Goal: Task Accomplishment & Management: Manage account settings

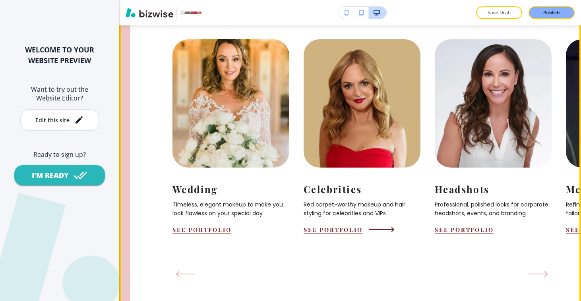
scroll to position [845, 0]
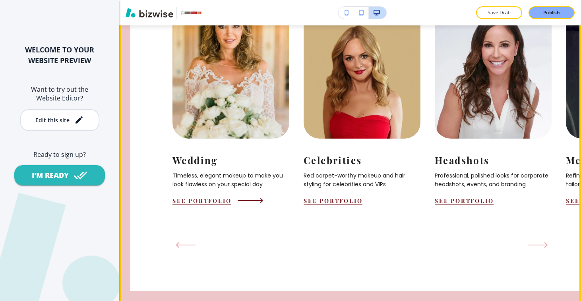
click at [220, 205] on div "Wedding Timeless, elegant makeup to make you look flawless on your special day …" at bounding box center [231, 172] width 117 height 66
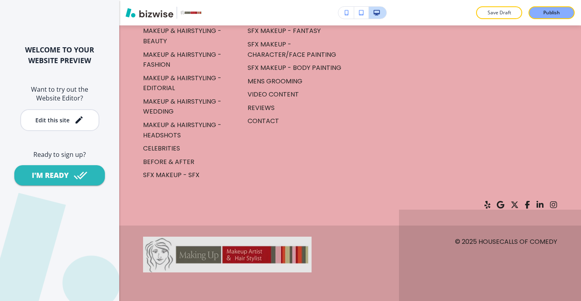
scroll to position [3421, 0]
click at [44, 122] on div "Edit this site" at bounding box center [52, 120] width 34 height 6
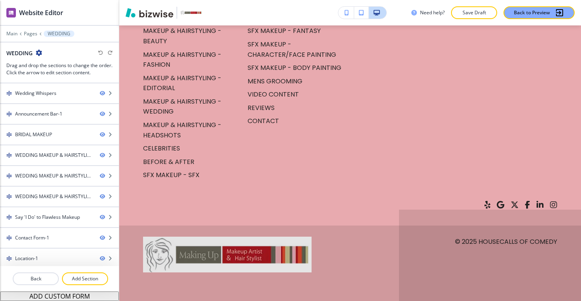
scroll to position [4106, 0]
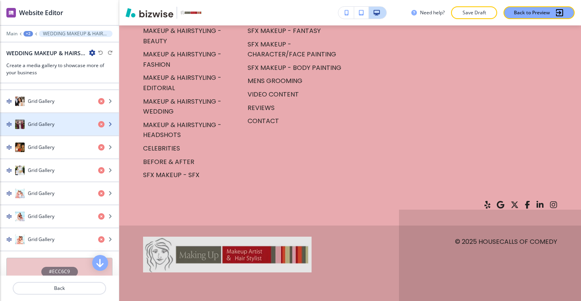
scroll to position [371, 0]
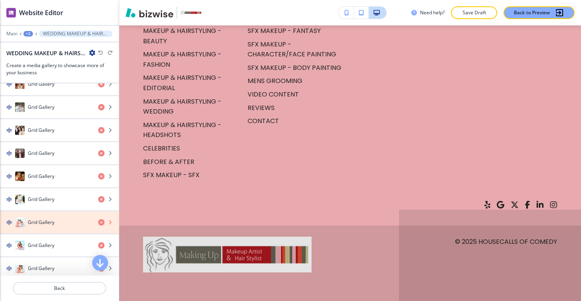
click at [98, 223] on icon "button" at bounding box center [101, 222] width 6 height 6
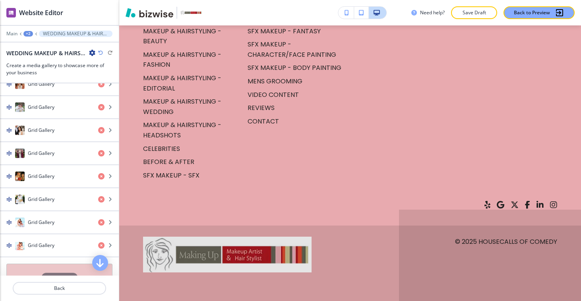
scroll to position [4417, 0]
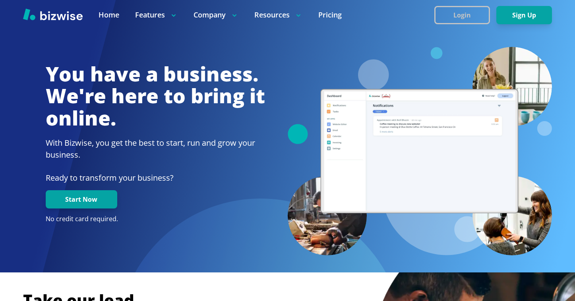
click at [450, 13] on button "Login" at bounding box center [463, 15] width 56 height 18
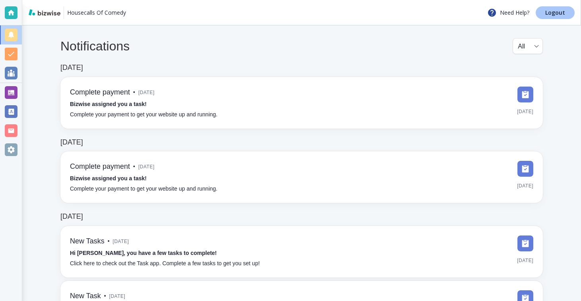
click at [569, 10] on link "Logout" at bounding box center [555, 12] width 39 height 13
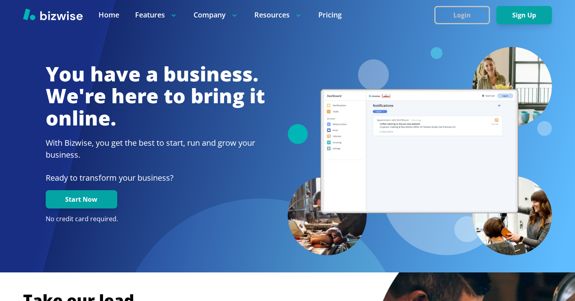
click at [450, 23] on button "Login" at bounding box center [463, 15] width 56 height 18
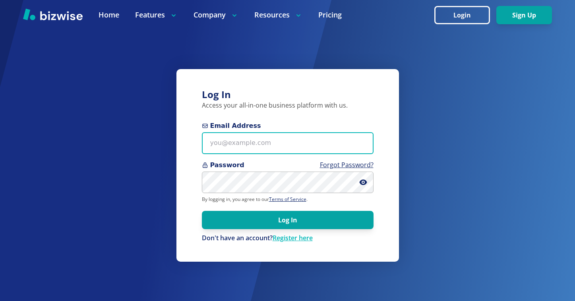
click at [246, 140] on input "Email Address" at bounding box center [288, 143] width 172 height 22
paste input "wheelchairabilitysm@gmail.com"
type input "wheelchairabilitysm@gmail.com"
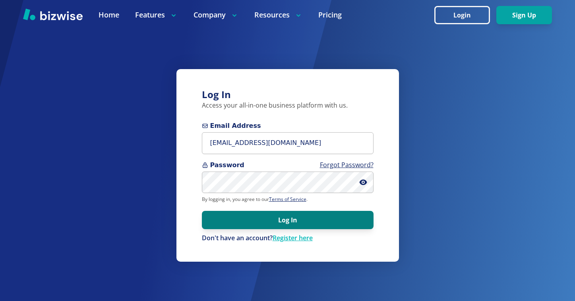
click at [280, 214] on button "Log In" at bounding box center [288, 220] width 172 height 18
